Goal: Transaction & Acquisition: Subscribe to service/newsletter

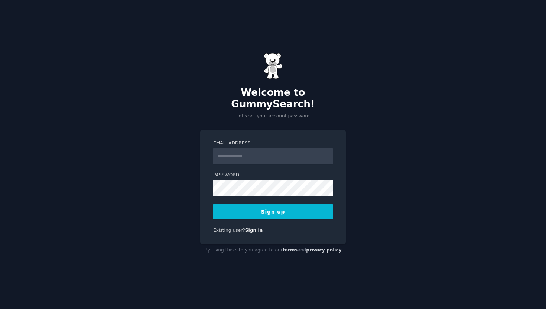
click at [244, 148] on input "Email Address" at bounding box center [273, 156] width 120 height 16
click at [226, 154] on input "Email Address" at bounding box center [273, 156] width 120 height 16
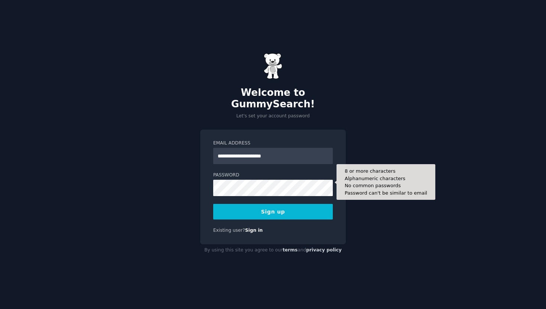
type input "**********"
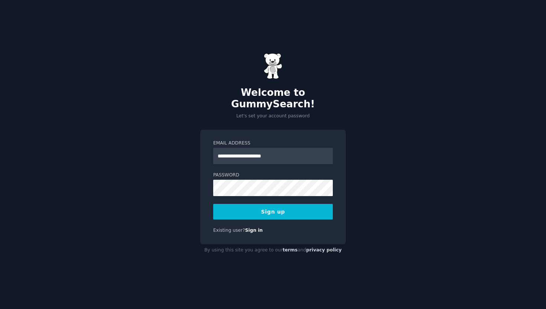
click at [248, 204] on button "Sign up" at bounding box center [273, 212] width 120 height 16
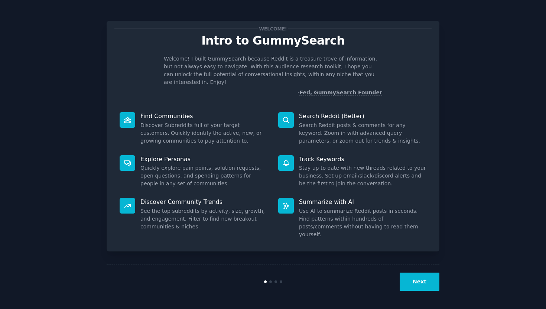
click at [419, 279] on button "Next" at bounding box center [420, 282] width 40 height 18
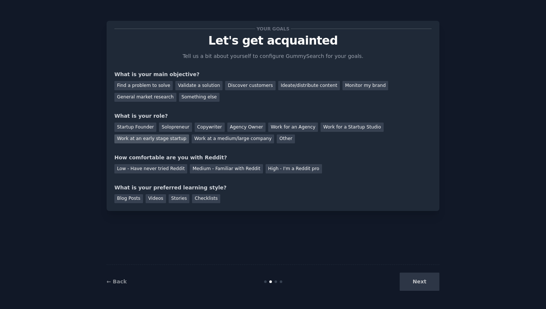
click at [151, 139] on div "Work at an early stage startup" at bounding box center [151, 139] width 75 height 9
click at [168, 170] on div "Low - Have never tried Reddit" at bounding box center [150, 168] width 73 height 9
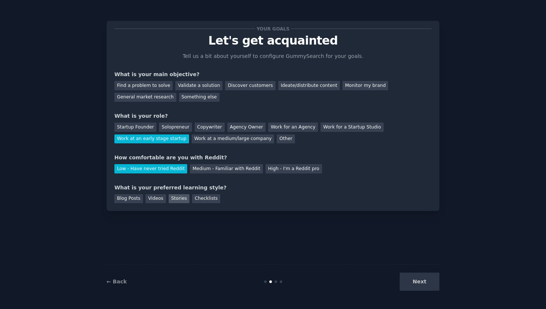
click at [177, 198] on div "Stories" at bounding box center [179, 198] width 21 height 9
click at [158, 199] on div "Videos" at bounding box center [156, 198] width 20 height 9
click at [127, 197] on div "Blog Posts" at bounding box center [128, 198] width 29 height 9
drag, startPoint x: 118, startPoint y: 73, endPoint x: 200, endPoint y: 70, distance: 82.2
click at [200, 71] on div "What is your main objective?" at bounding box center [272, 75] width 317 height 8
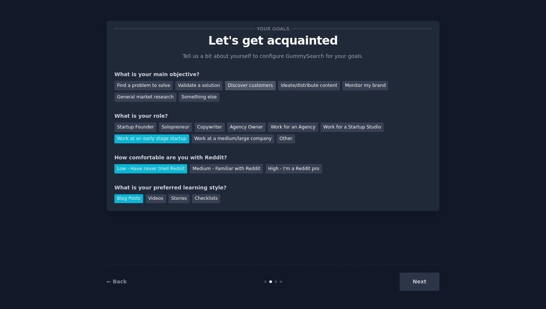
click at [250, 87] on div "Discover customers" at bounding box center [250, 85] width 50 height 9
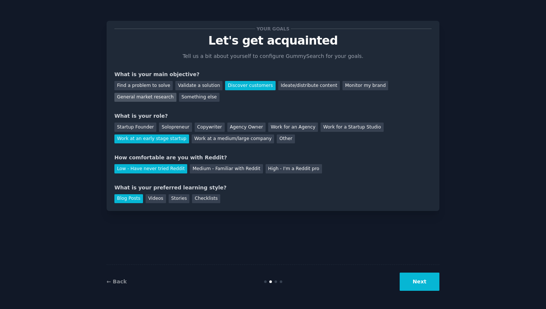
click at [157, 98] on div "General market research" at bounding box center [145, 97] width 62 height 9
click at [249, 85] on div "Discover customers" at bounding box center [250, 85] width 50 height 9
click at [415, 284] on button "Next" at bounding box center [420, 282] width 40 height 18
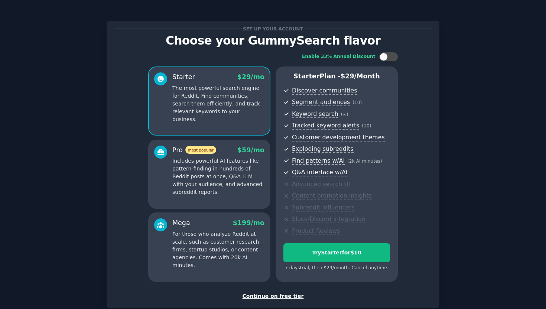
click at [216, 104] on p "The most powerful search engine for Reddit. Find communities, search them effic…" at bounding box center [218, 103] width 92 height 39
click at [387, 55] on div at bounding box center [388, 56] width 19 height 9
click at [384, 55] on icon at bounding box center [384, 57] width 4 height 4
checkbox input "false"
click at [261, 296] on div "Continue on free tier" at bounding box center [272, 296] width 317 height 8
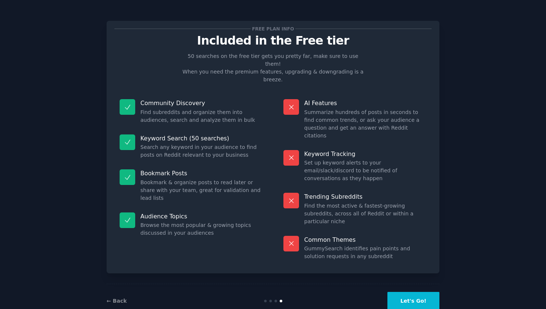
click at [403, 295] on div "← Back Let's Go!" at bounding box center [273, 301] width 333 height 34
click at [408, 292] on button "Let's Go!" at bounding box center [414, 301] width 52 height 18
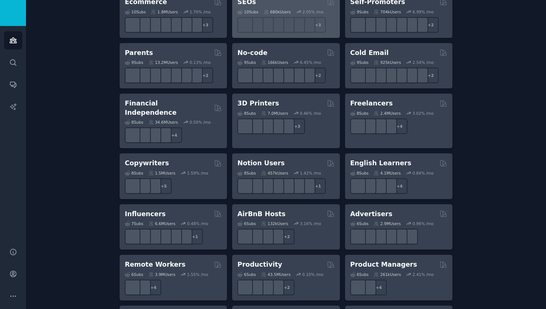
scroll to position [548, 0]
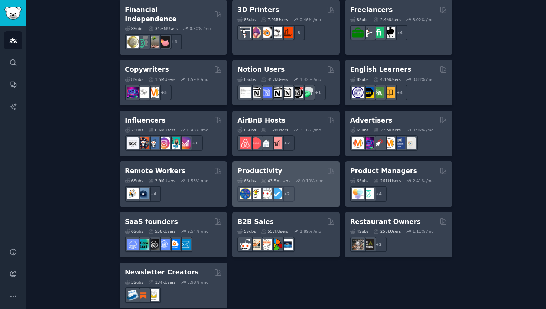
click at [308, 166] on div "Productivity" at bounding box center [285, 170] width 97 height 9
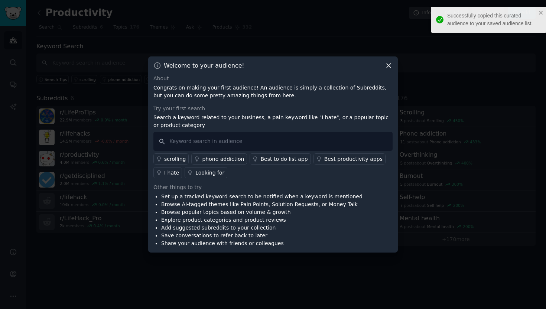
drag, startPoint x: 467, startPoint y: 24, endPoint x: 474, endPoint y: 24, distance: 7.4
click at [474, 24] on div "Successfully copied this curated audience to your saved audience list." at bounding box center [491, 20] width 89 height 16
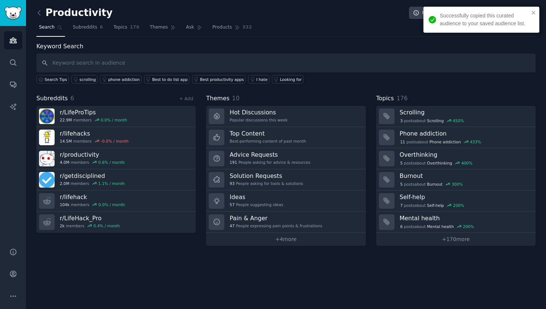
click at [474, 24] on div "Successfully copied this curated audience to your saved audience list." at bounding box center [484, 20] width 89 height 16
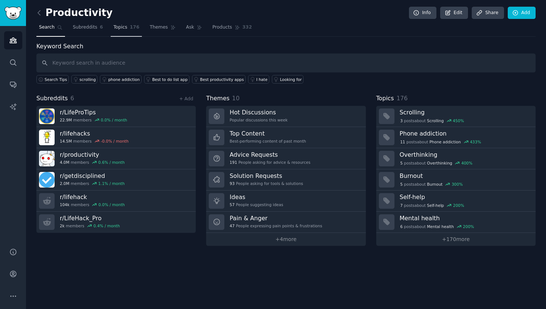
click at [118, 29] on span "Topics" at bounding box center [120, 27] width 14 height 7
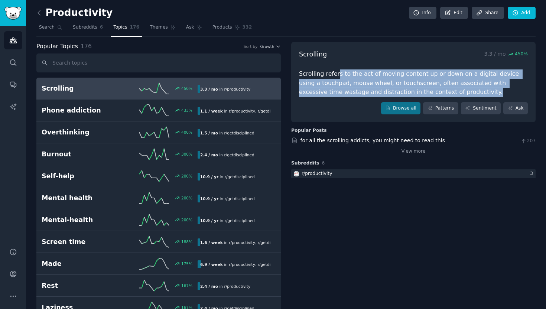
drag, startPoint x: 336, startPoint y: 72, endPoint x: 455, endPoint y: 91, distance: 120.5
click at [455, 91] on div "Scrolling refers to the act of moving content up or down on a digital device us…" at bounding box center [413, 83] width 229 height 28
click at [84, 27] on span "Subreddits" at bounding box center [85, 27] width 25 height 7
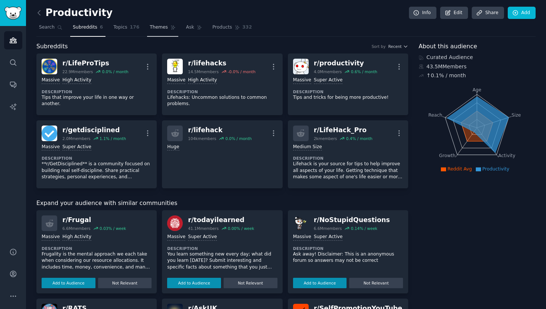
click at [158, 30] on span "Themes" at bounding box center [159, 27] width 18 height 7
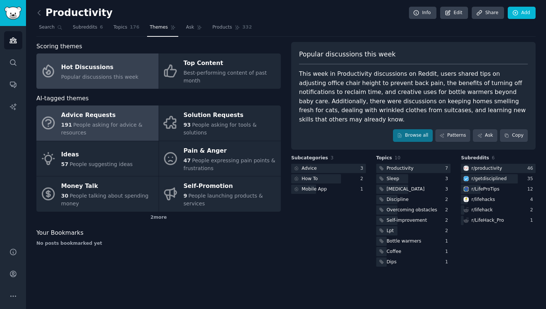
click at [82, 129] on div "191 People asking for advice & resources" at bounding box center [108, 129] width 94 height 16
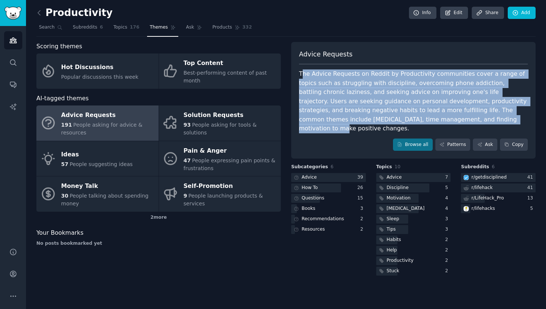
drag, startPoint x: 304, startPoint y: 69, endPoint x: 419, endPoint y: 121, distance: 126.1
click at [419, 121] on div "The Advice Requests on Reddit by Productivity communities cover a range of topi…" at bounding box center [413, 101] width 229 height 64
click at [190, 28] on span "Ask" at bounding box center [190, 27] width 8 height 7
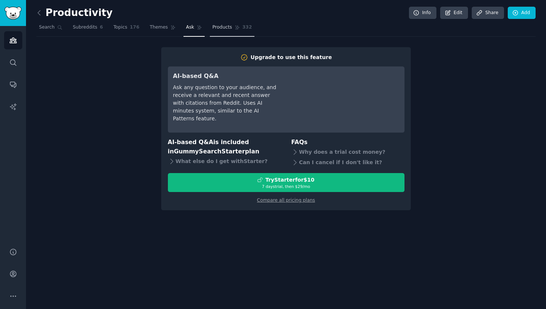
click at [211, 31] on link "Products 332" at bounding box center [232, 29] width 45 height 15
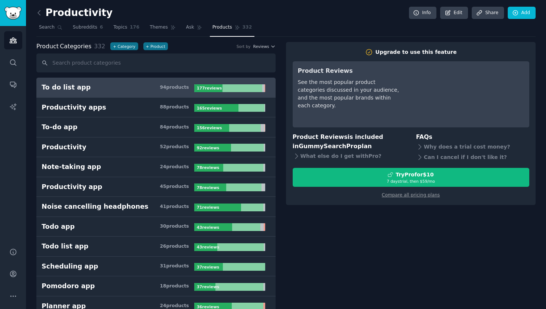
click at [61, 88] on div "To do list app" at bounding box center [66, 87] width 49 height 9
drag, startPoint x: 315, startPoint y: 138, endPoint x: 370, endPoint y: 156, distance: 57.7
click at [370, 156] on div "Product Reviews is included in GummySearch Pro plan What else do I get with Pro…" at bounding box center [349, 148] width 113 height 30
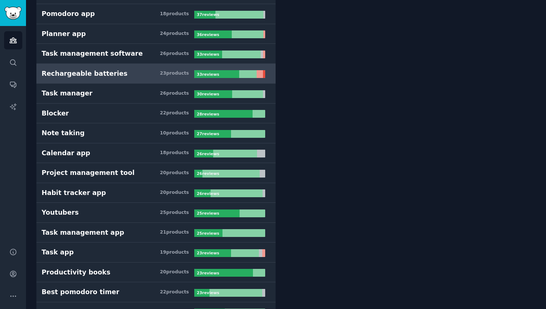
scroll to position [273, 0]
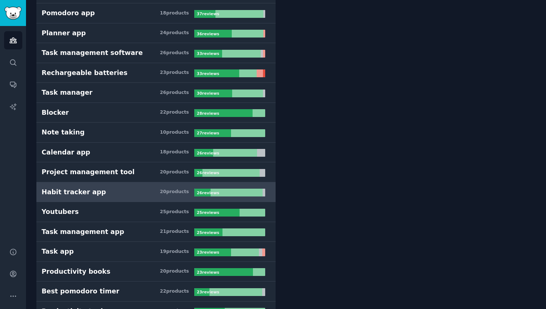
click at [67, 188] on div "Habit tracker app" at bounding box center [74, 192] width 64 height 9
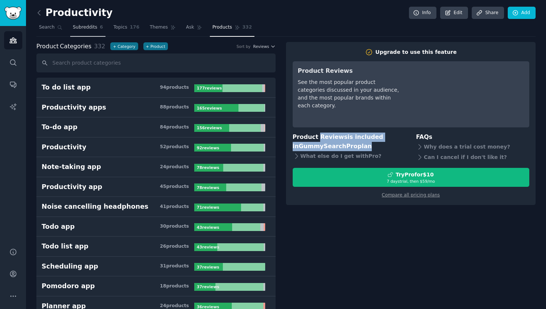
click at [88, 27] on span "Subreddits" at bounding box center [85, 27] width 25 height 7
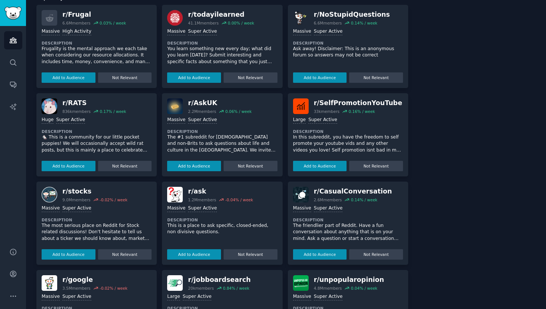
scroll to position [260, 0]
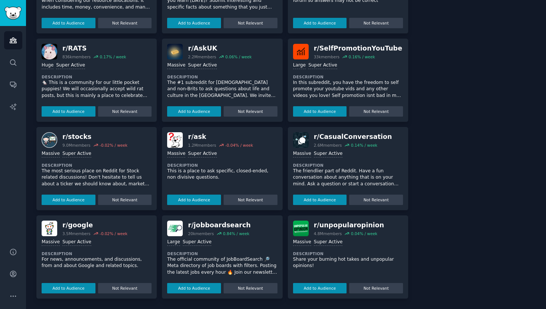
click at [236, 250] on div "Large Super Active Description The official community of JobBoardSearch 🔎 Meta …" at bounding box center [222, 264] width 110 height 57
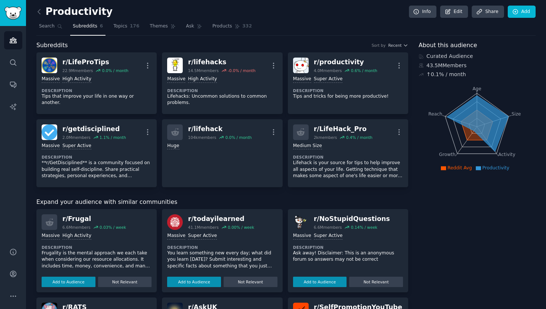
scroll to position [0, 0]
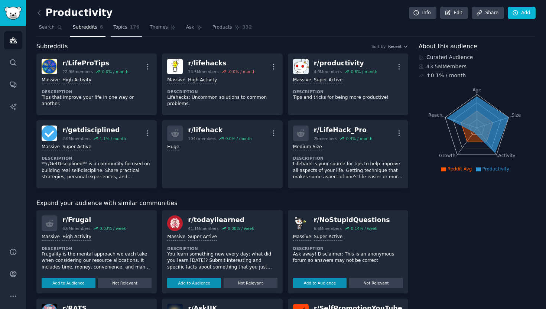
click at [121, 23] on link "Topics 176" at bounding box center [126, 29] width 31 height 15
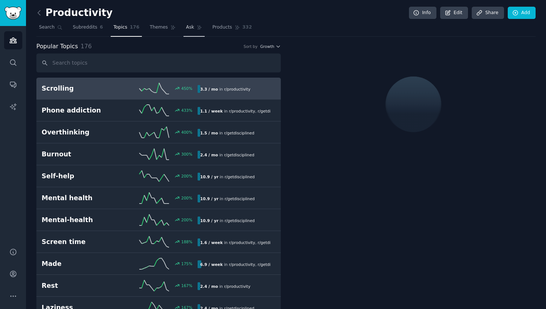
click at [192, 28] on link "Ask" at bounding box center [194, 29] width 21 height 15
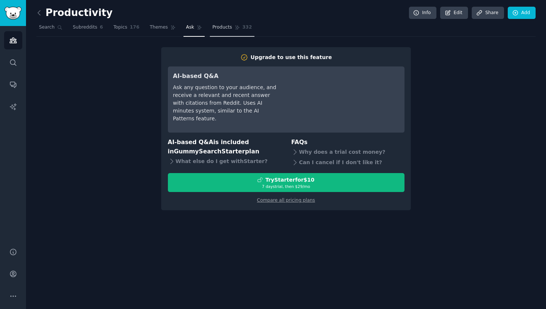
click at [226, 29] on span "Products" at bounding box center [223, 27] width 20 height 7
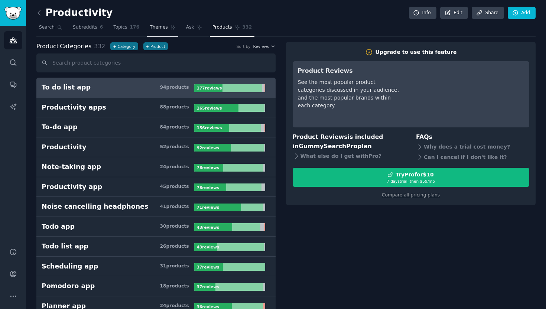
click at [161, 23] on link "Themes" at bounding box center [162, 29] width 31 height 15
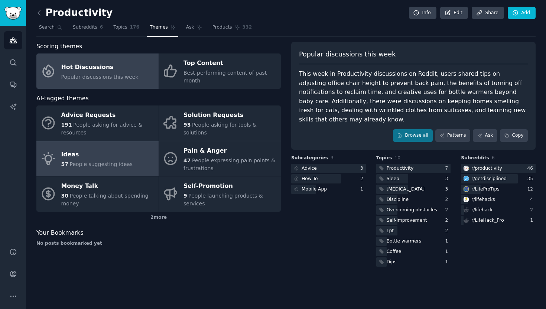
click at [83, 164] on span "People suggesting ideas" at bounding box center [100, 164] width 63 height 6
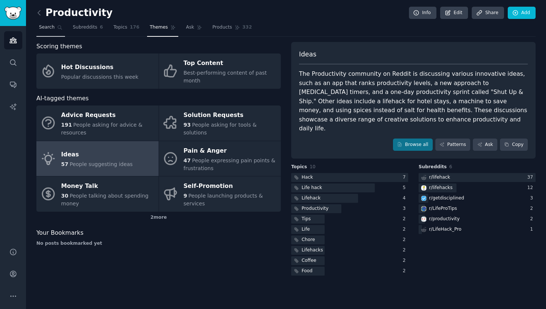
click at [44, 28] on span "Search" at bounding box center [47, 27] width 16 height 7
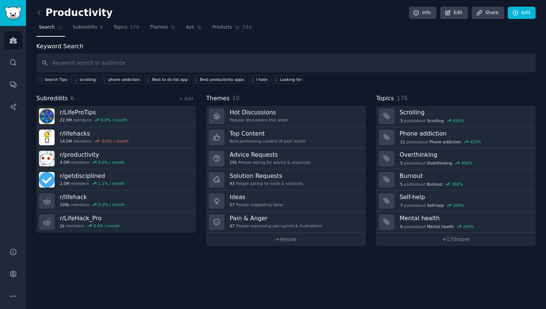
click at [81, 57] on input "text" at bounding box center [285, 63] width 499 height 19
type input "headspace"
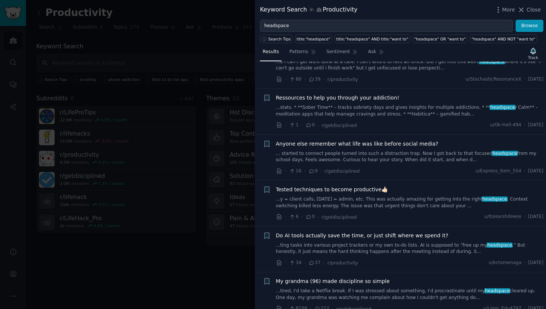
scroll to position [39, 0]
